Goal: Information Seeking & Learning: Check status

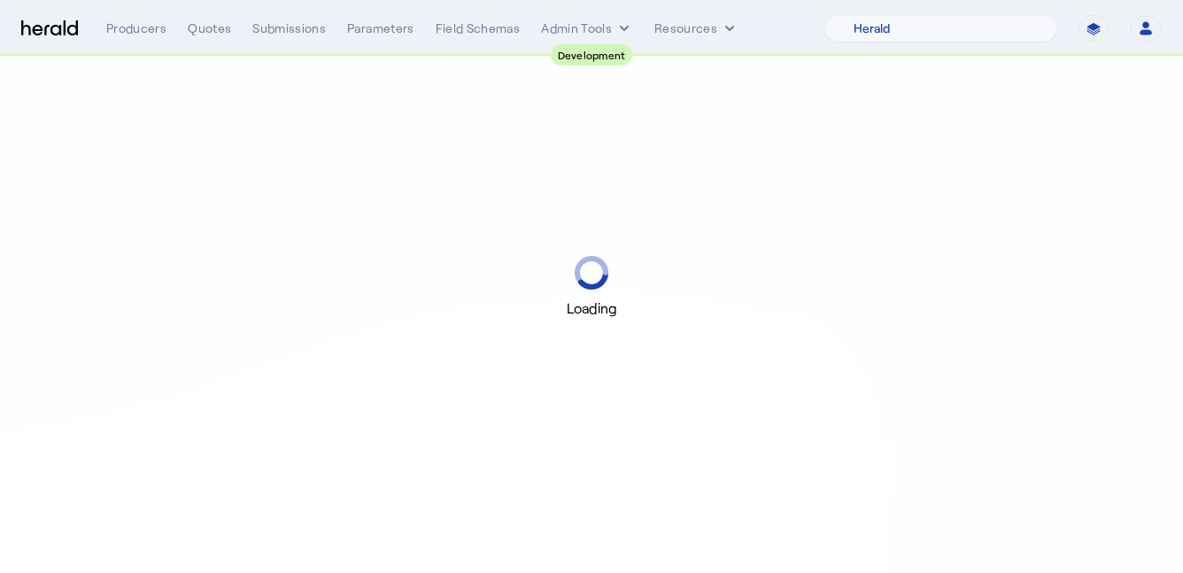
select select "pfm_2v8p_herald_api"
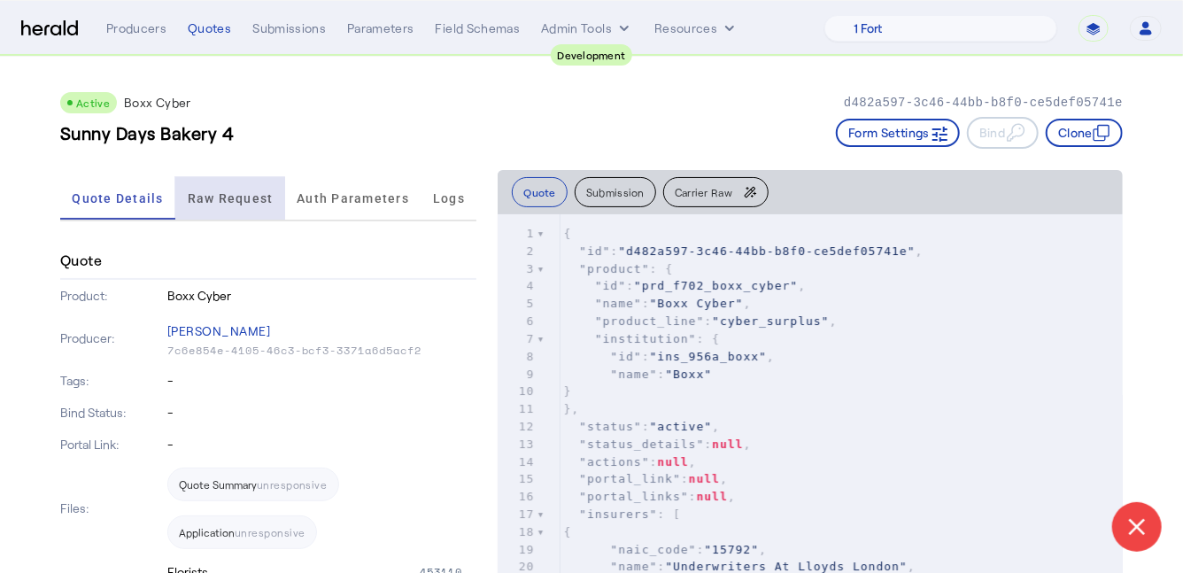
click at [215, 216] on span "Raw Request" at bounding box center [231, 198] width 86 height 42
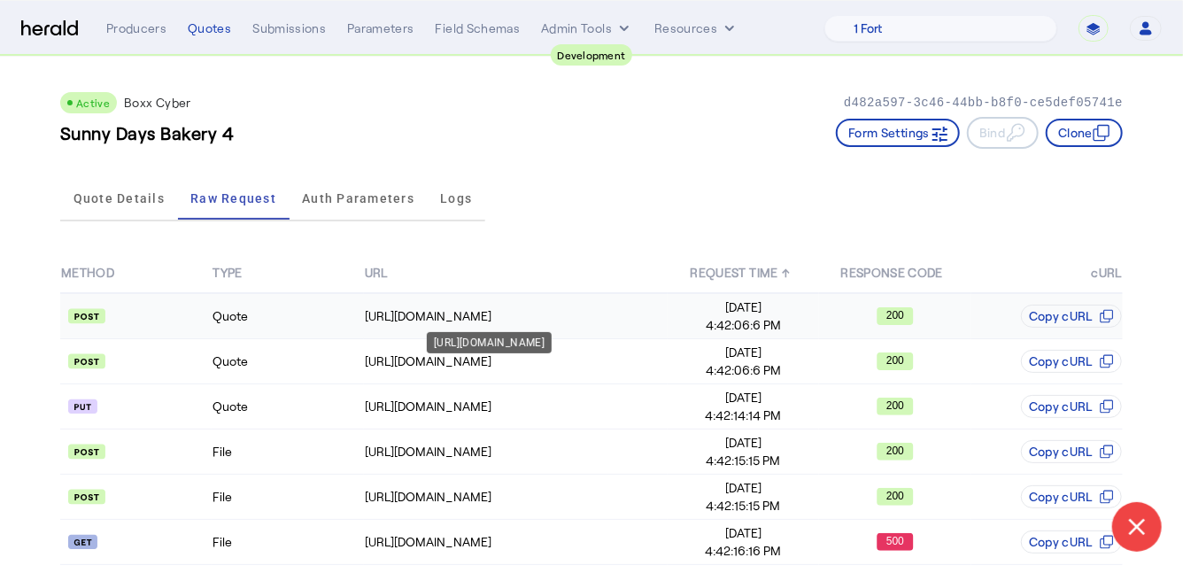
scroll to position [58, 0]
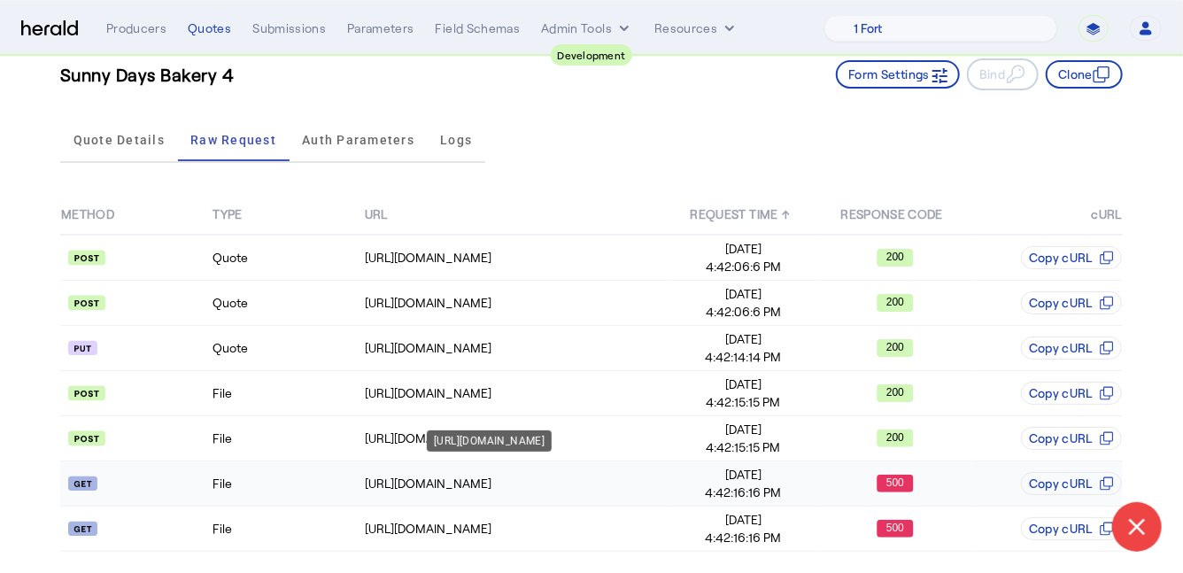
click at [365, 475] on div "https://cauat-mkt-api-piboxx.boxxinsurance.com/broker/api/v1/documents?document…" at bounding box center [516, 483] width 302 height 18
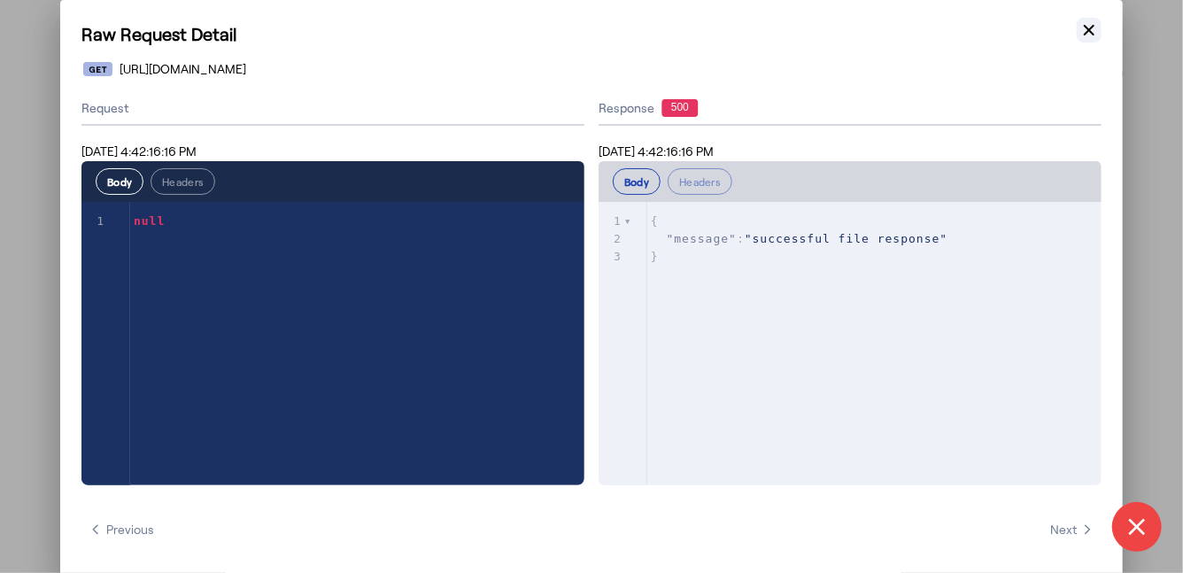
click at [1094, 34] on icon "button" at bounding box center [1089, 30] width 18 height 18
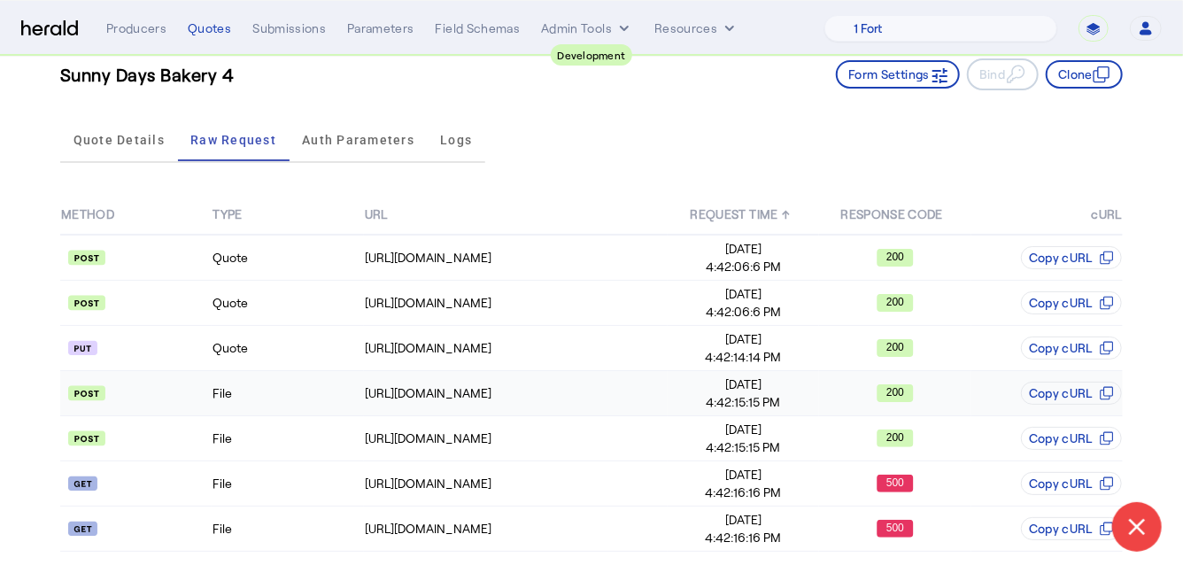
click at [309, 400] on td "File" at bounding box center [287, 393] width 151 height 45
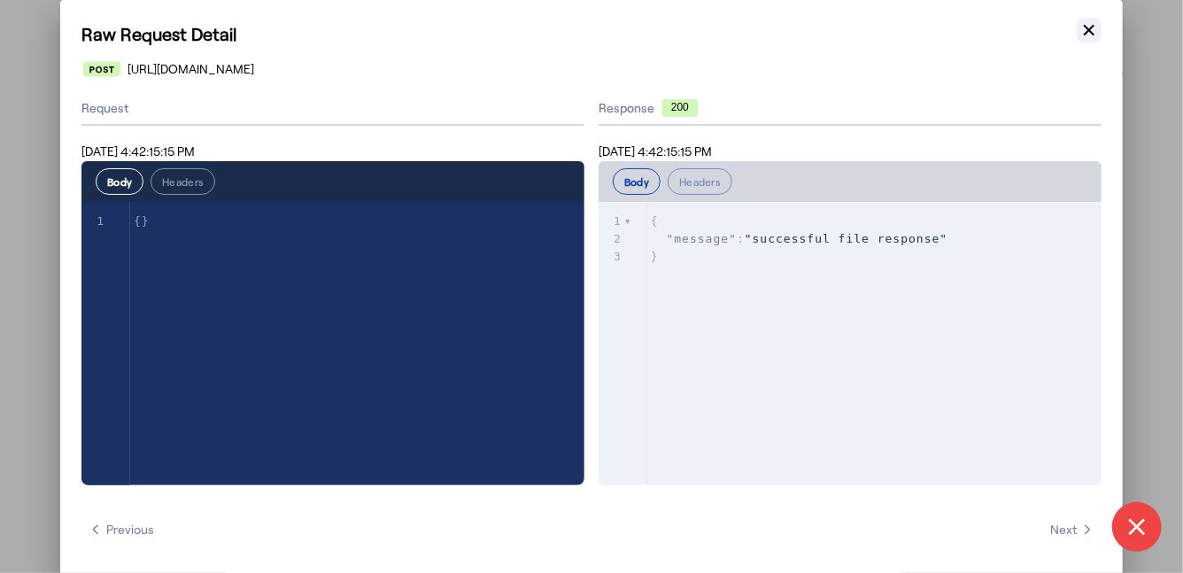
click at [1084, 27] on icon "button" at bounding box center [1089, 30] width 18 height 18
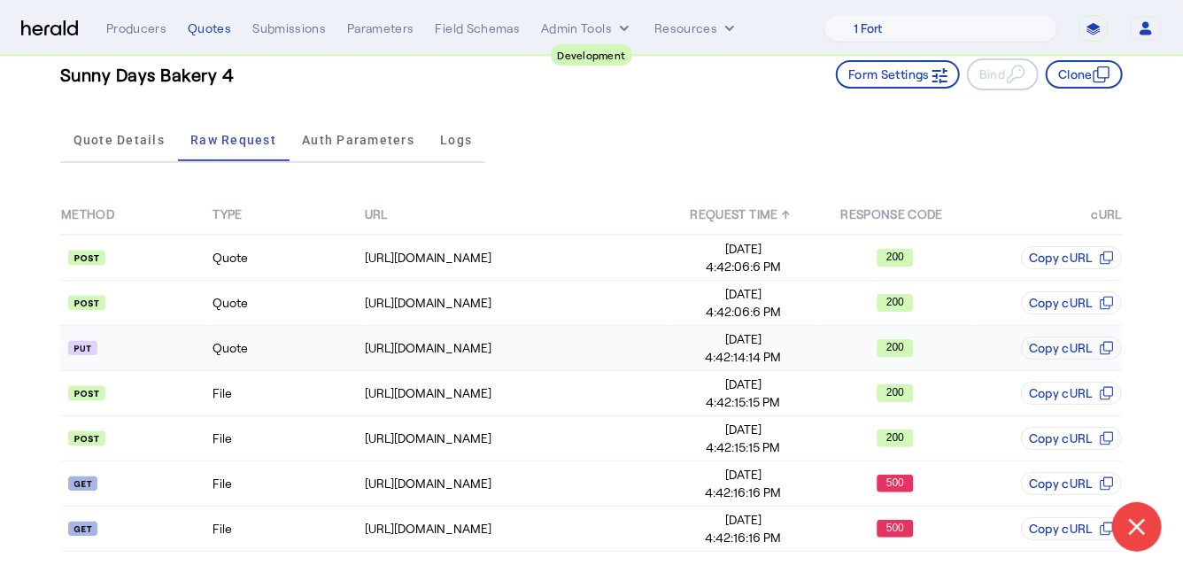
click at [283, 350] on td "Quote" at bounding box center [287, 348] width 151 height 45
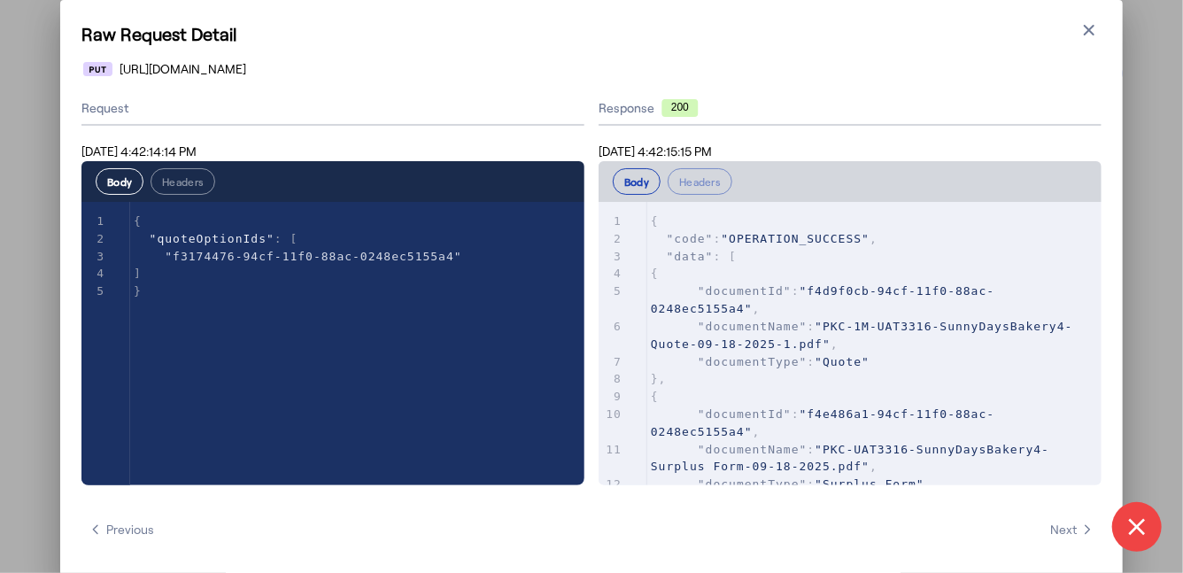
scroll to position [0, 0]
click at [1090, 32] on icon "button" at bounding box center [1088, 30] width 11 height 11
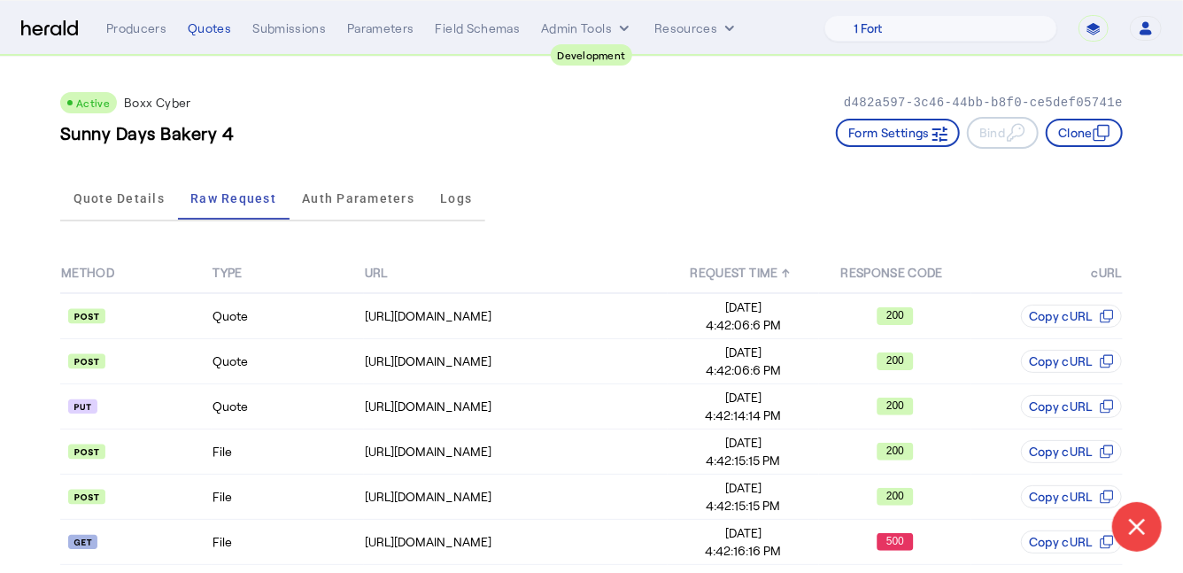
scroll to position [58, 0]
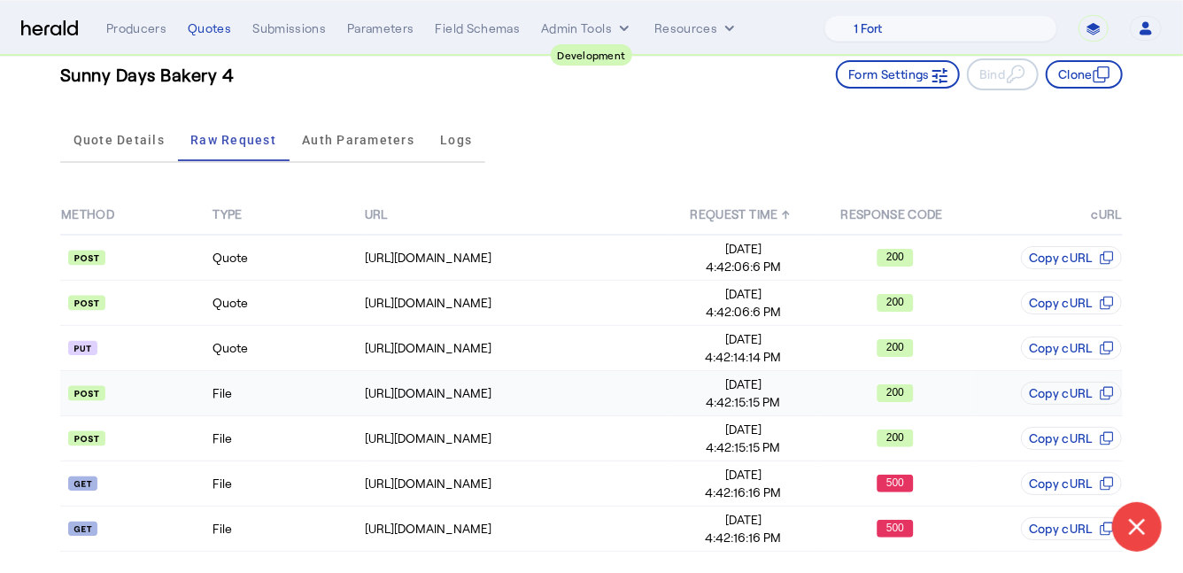
click at [288, 390] on td "File" at bounding box center [287, 393] width 151 height 45
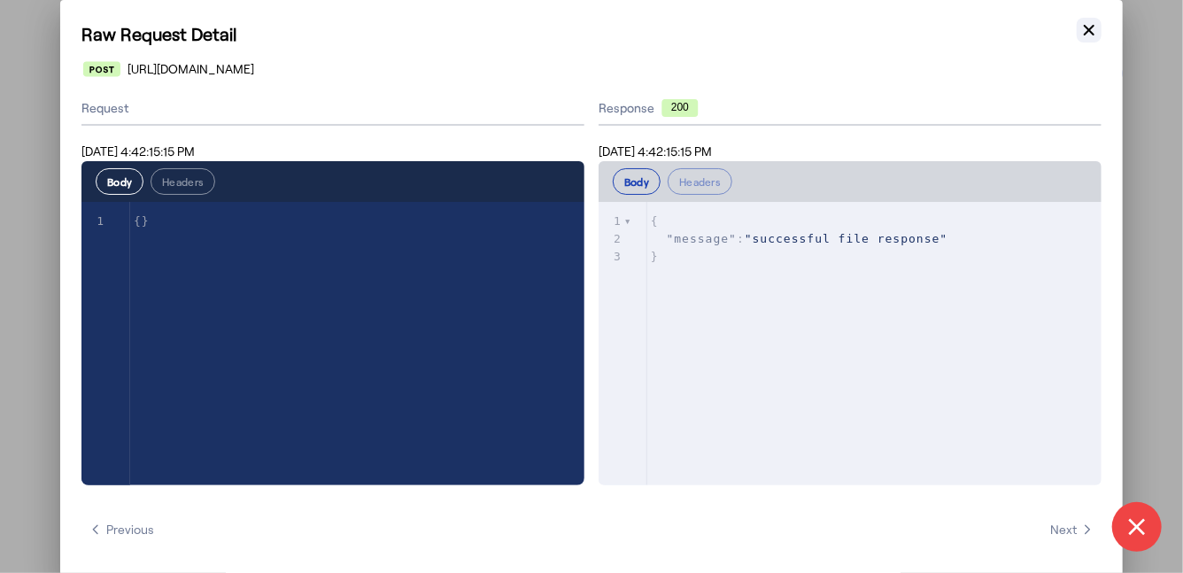
click at [1089, 33] on icon "button" at bounding box center [1089, 30] width 18 height 18
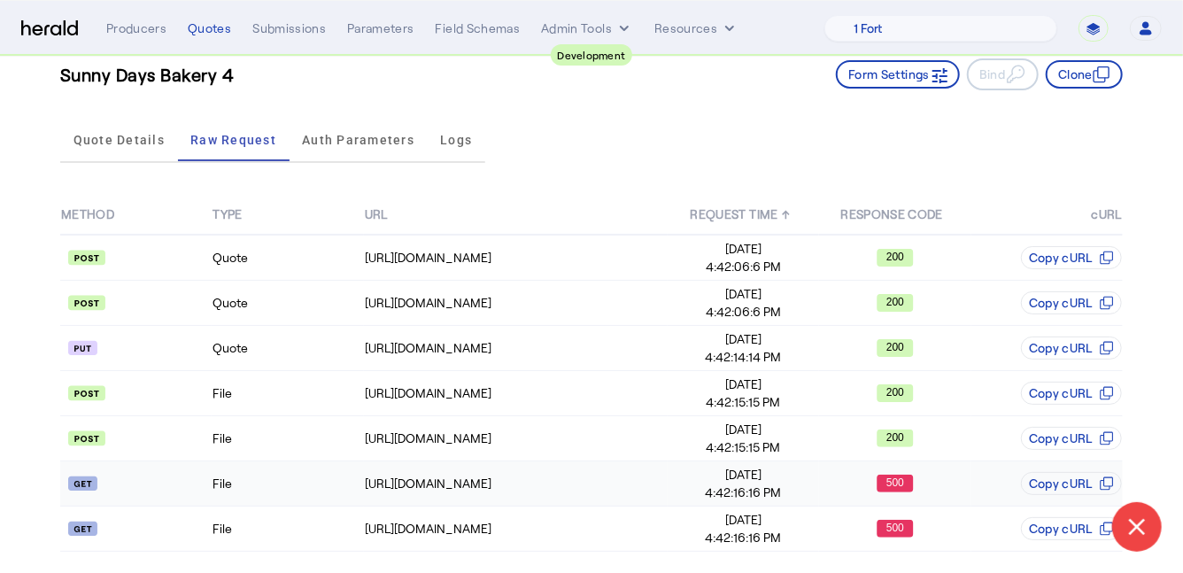
click at [235, 480] on td "File" at bounding box center [287, 483] width 151 height 45
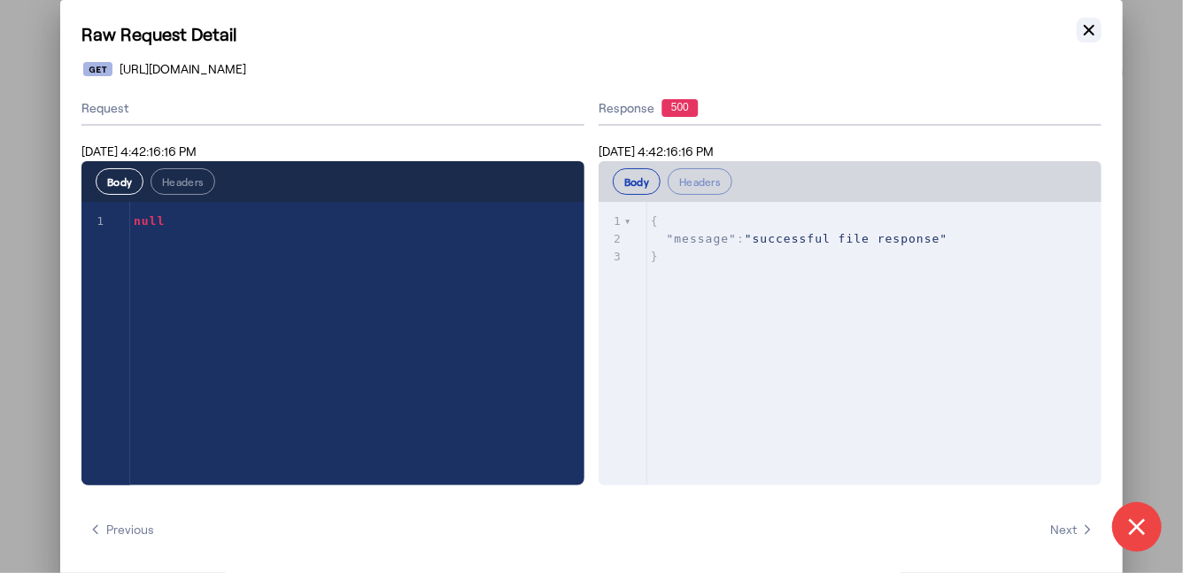
click at [1085, 27] on icon "button" at bounding box center [1089, 30] width 18 height 18
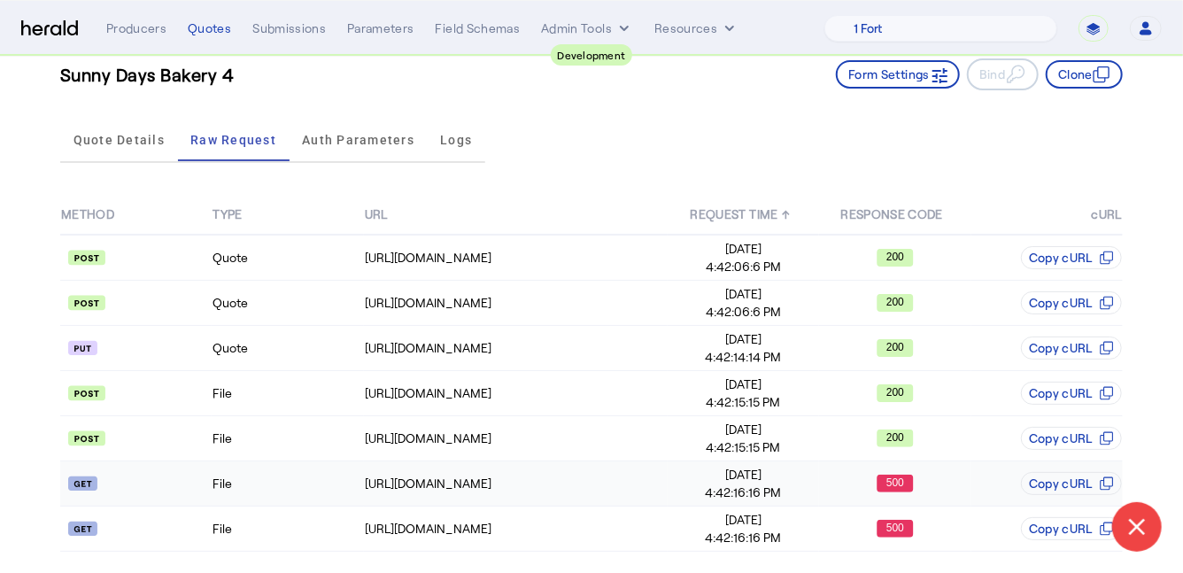
click at [281, 490] on td "File" at bounding box center [287, 483] width 151 height 45
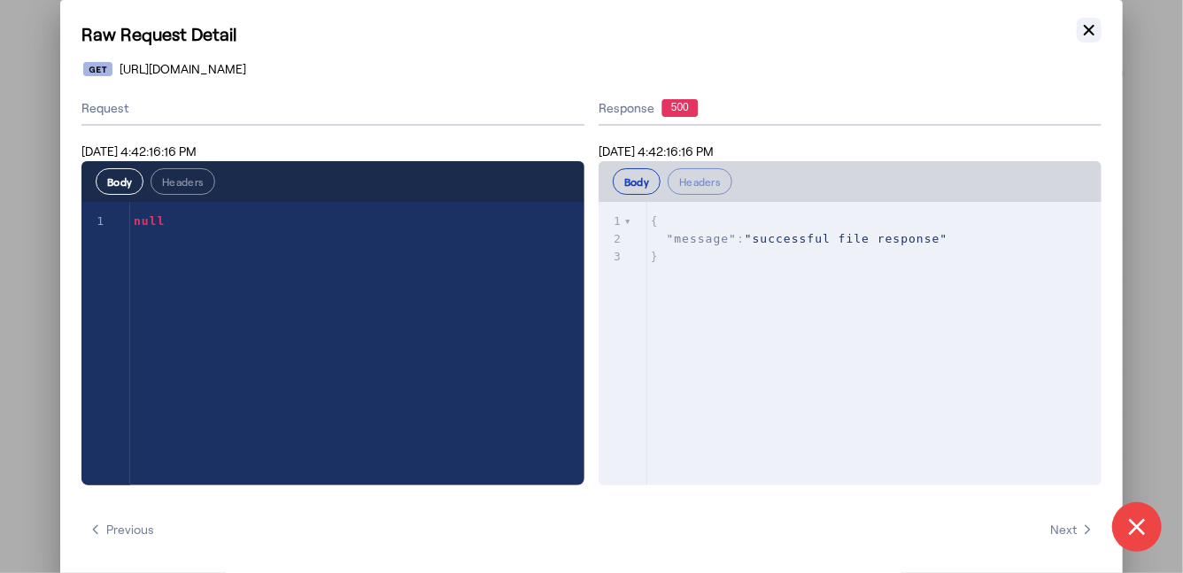
click at [1081, 27] on icon "button" at bounding box center [1089, 30] width 18 height 18
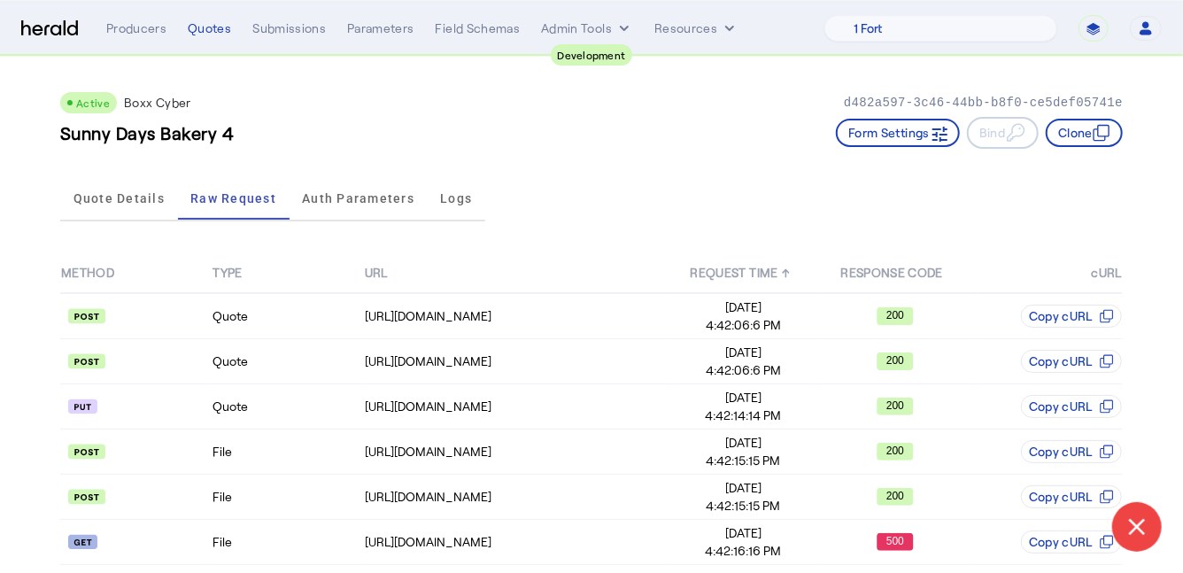
scroll to position [58, 0]
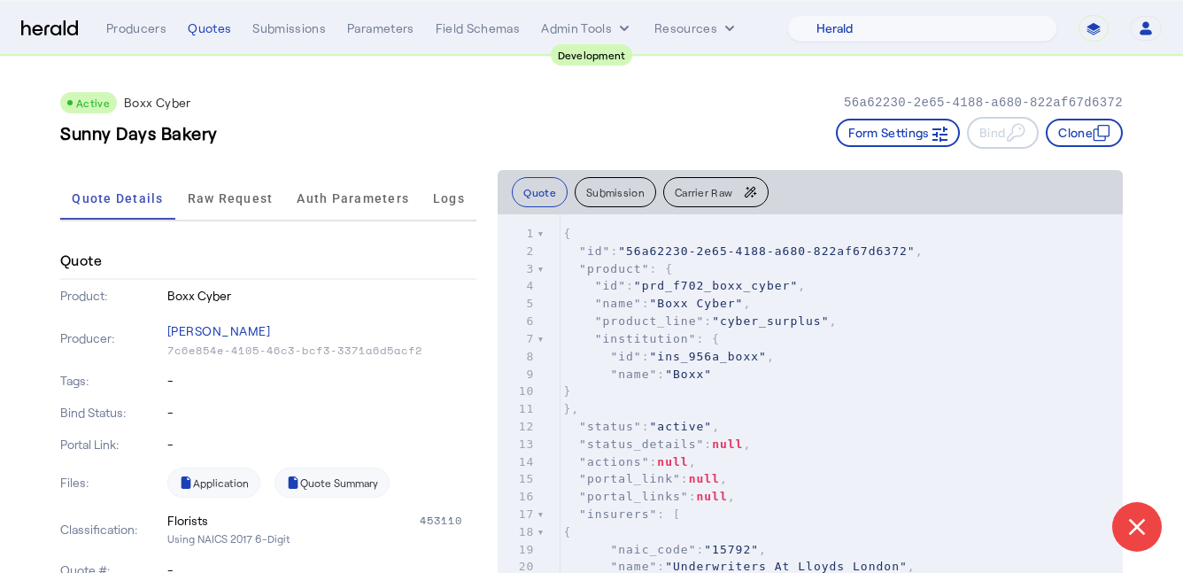
select select "pfm_2v8p_herald_api"
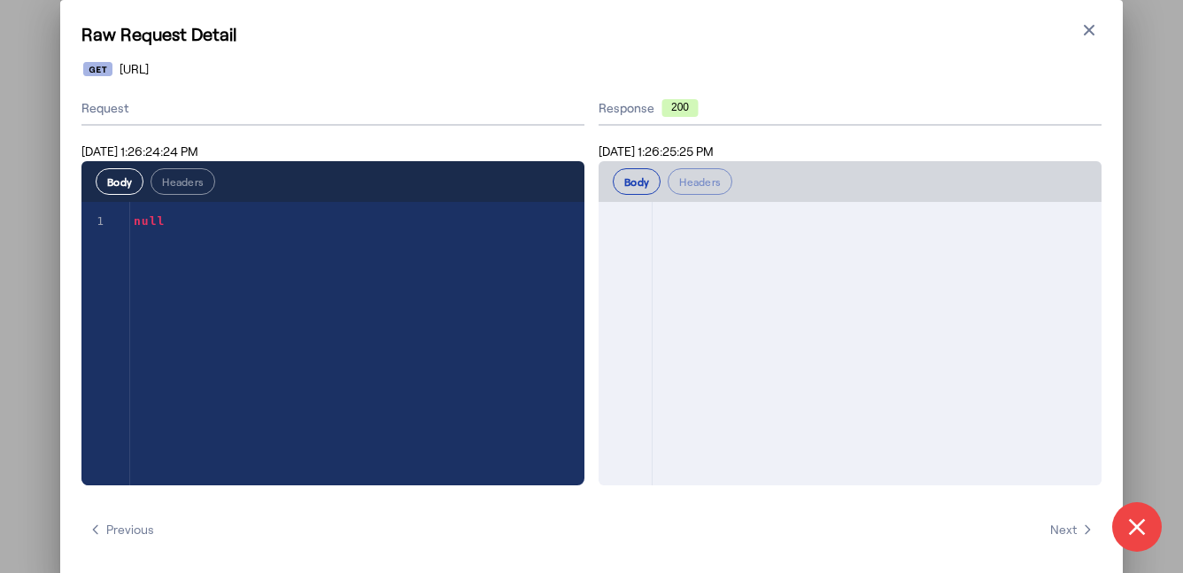
select select "pfm_2v8p_herald_api"
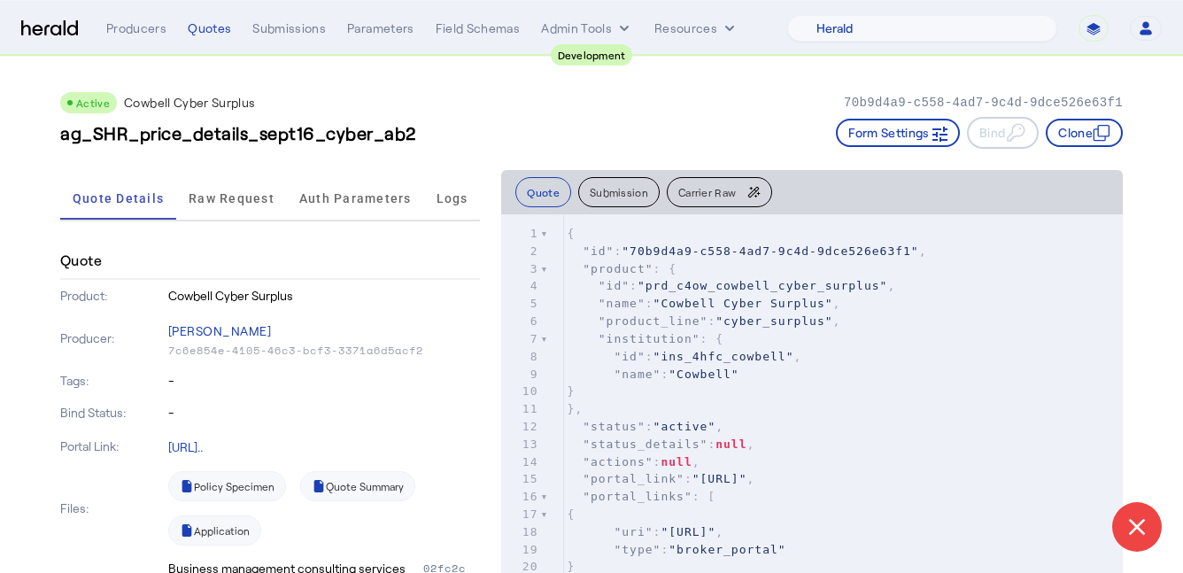
select select "pfm_2v8p_herald_api"
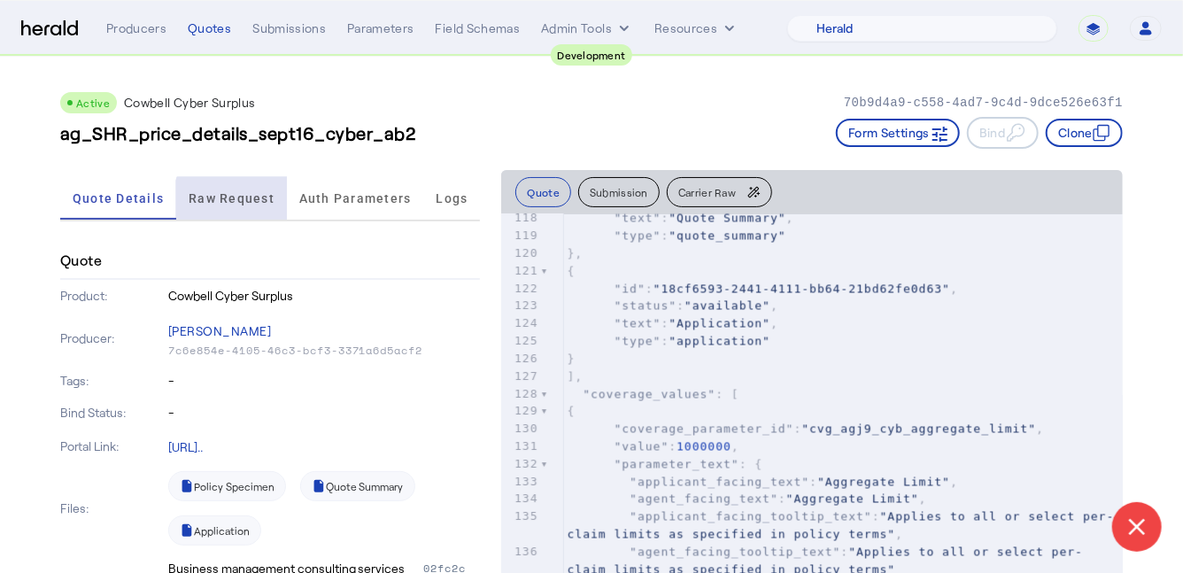
click at [235, 198] on span "Raw Request" at bounding box center [232, 198] width 86 height 12
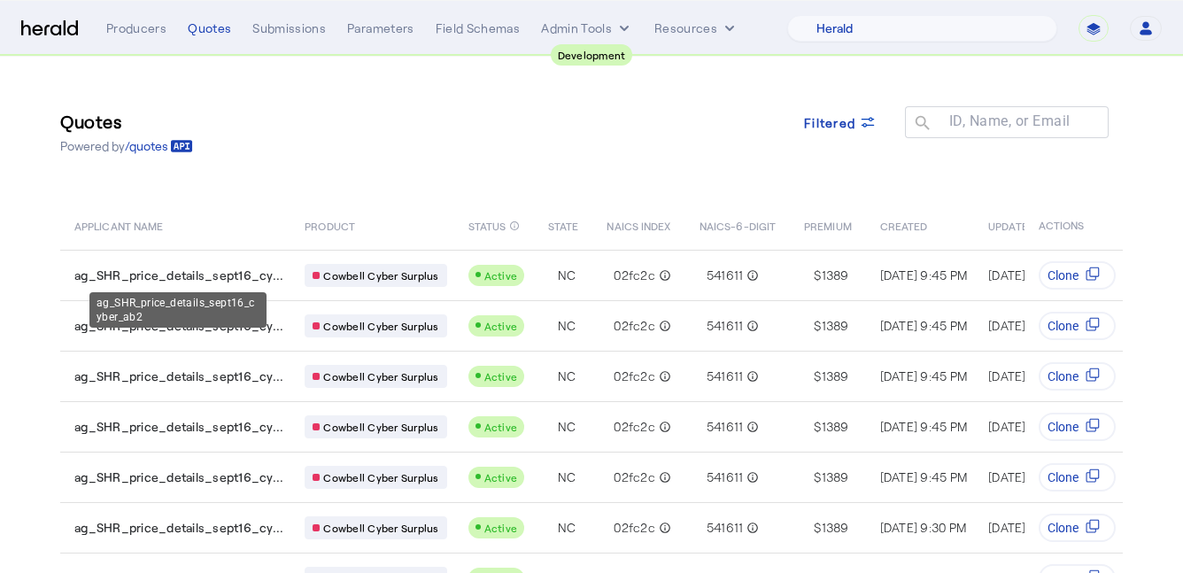
select select "pfm_2v8p_herald_api"
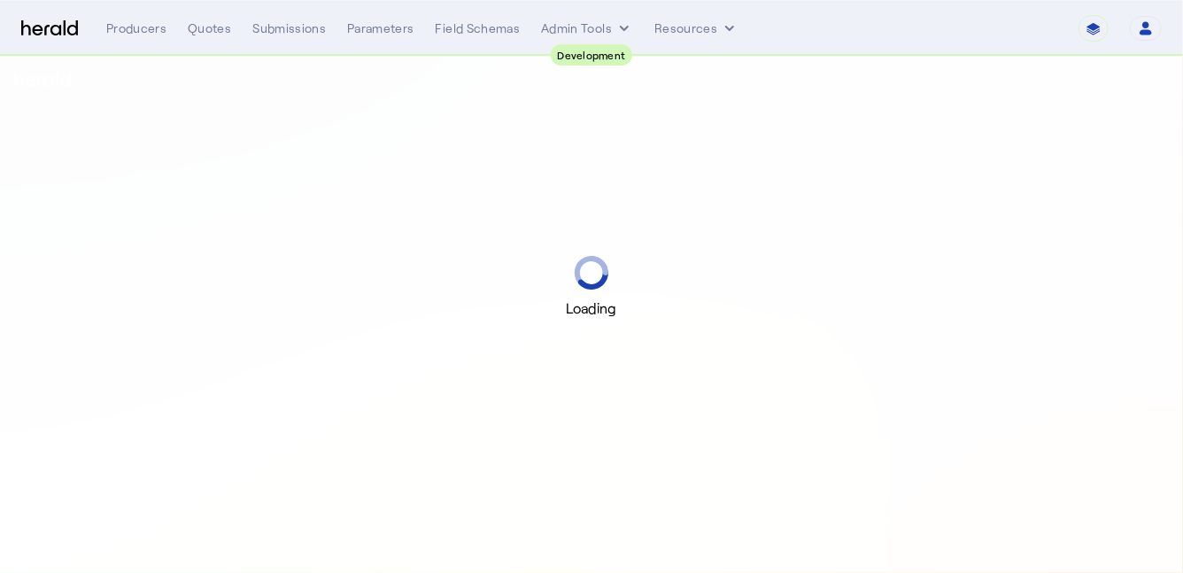
select select "pfm_2v8p_herald_api"
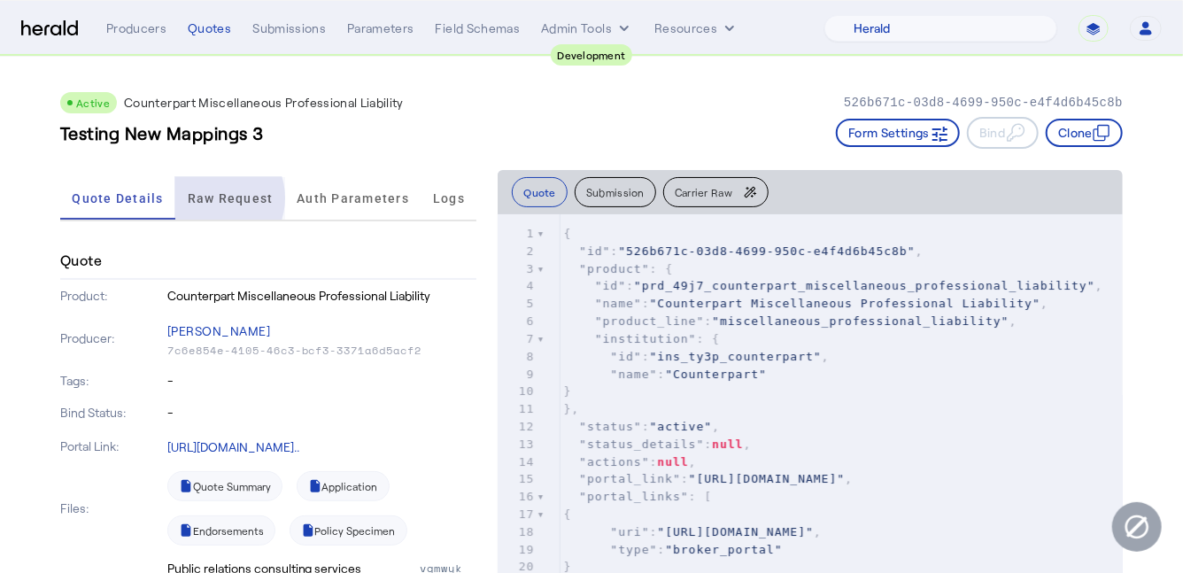
click at [206, 197] on span "Raw Request" at bounding box center [231, 198] width 86 height 12
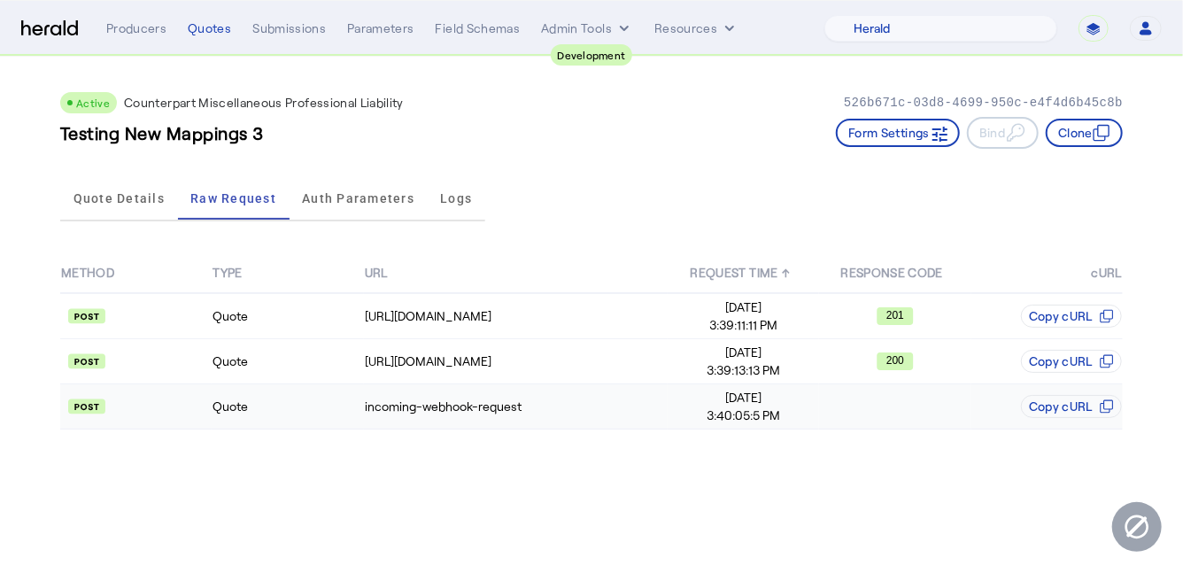
click at [318, 405] on td "Quote" at bounding box center [287, 406] width 151 height 45
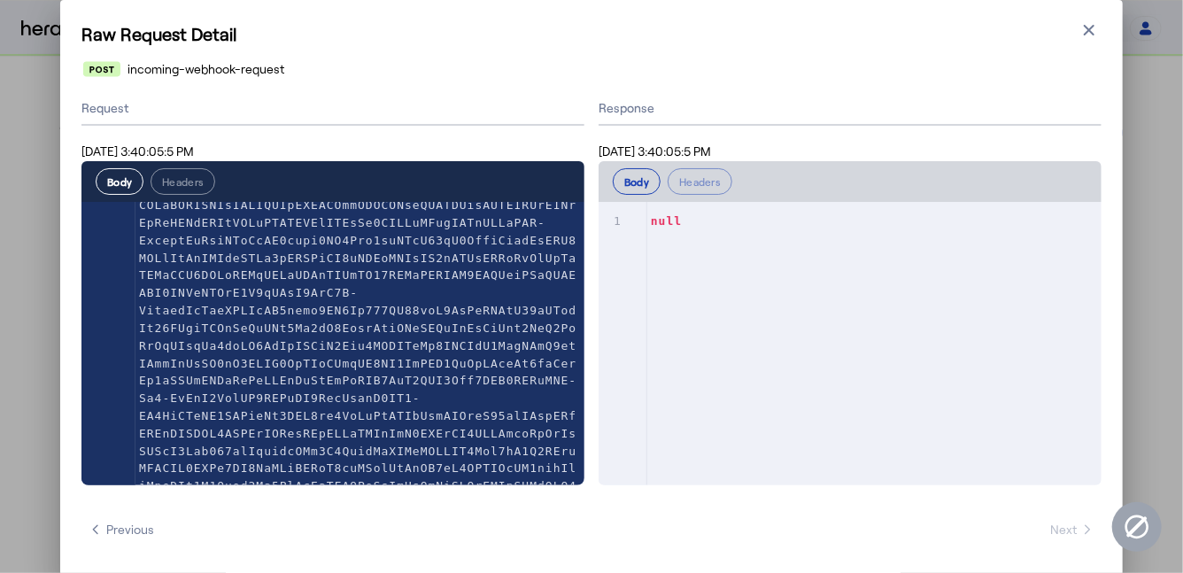
scroll to position [5584, 0]
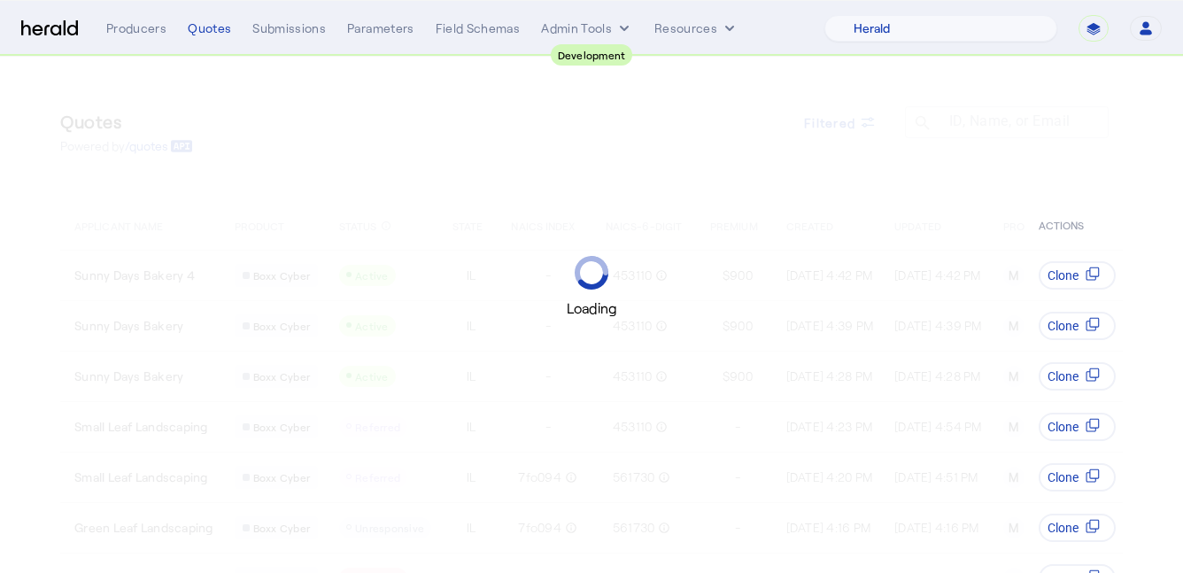
select select "pfm_2v8p_herald_api"
